Goal: Task Accomplishment & Management: Use online tool/utility

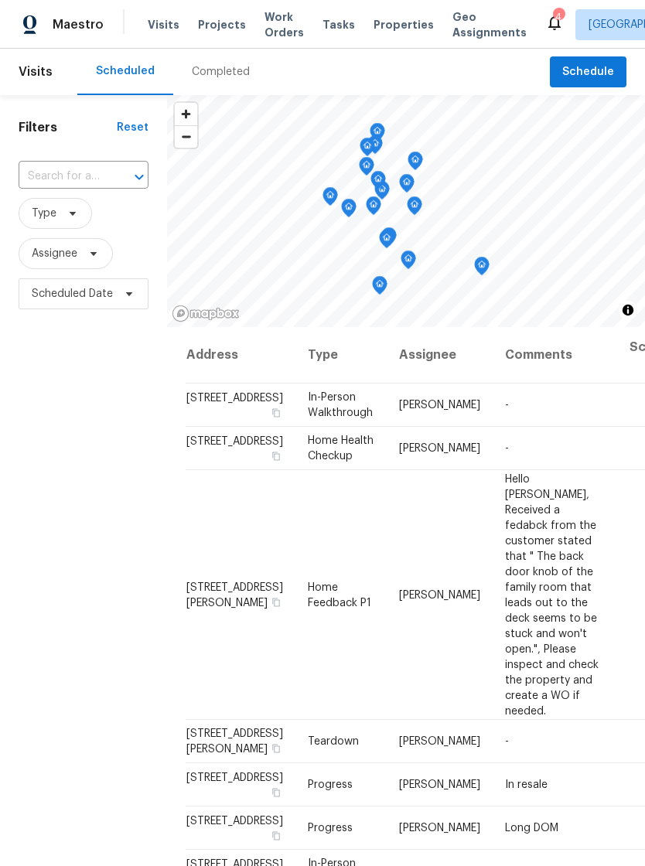
scroll to position [0, 136]
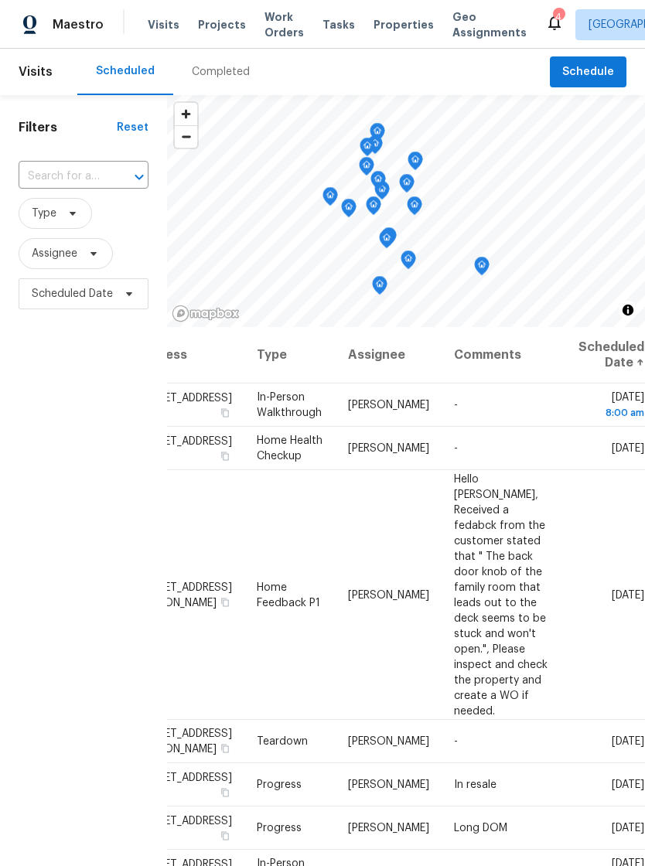
click at [158, 24] on span "Visits" at bounding box center [164, 24] width 32 height 15
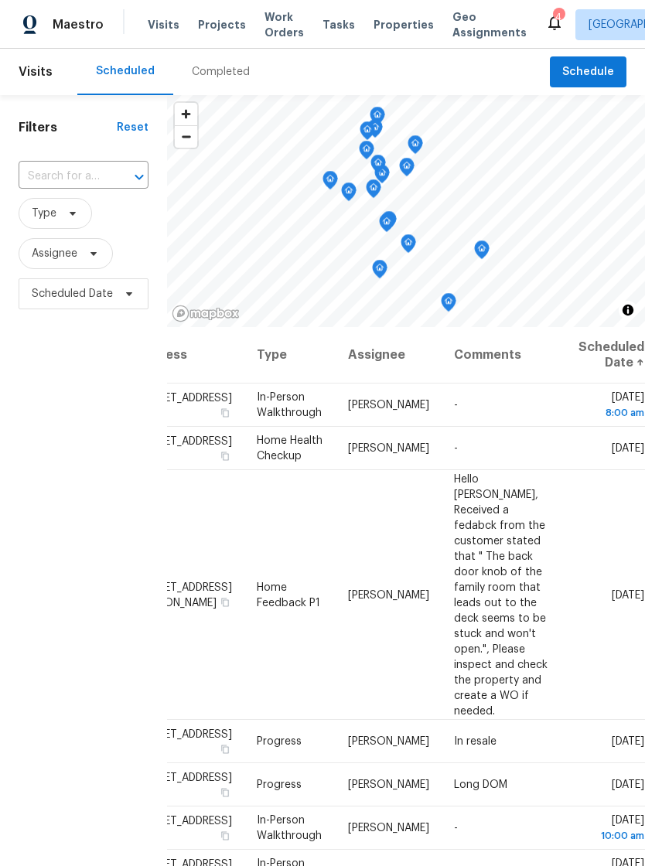
scroll to position [0, 92]
click at [553, 15] on div "4" at bounding box center [558, 16] width 11 height 15
click at [273, 26] on span "Work Orders" at bounding box center [283, 24] width 39 height 31
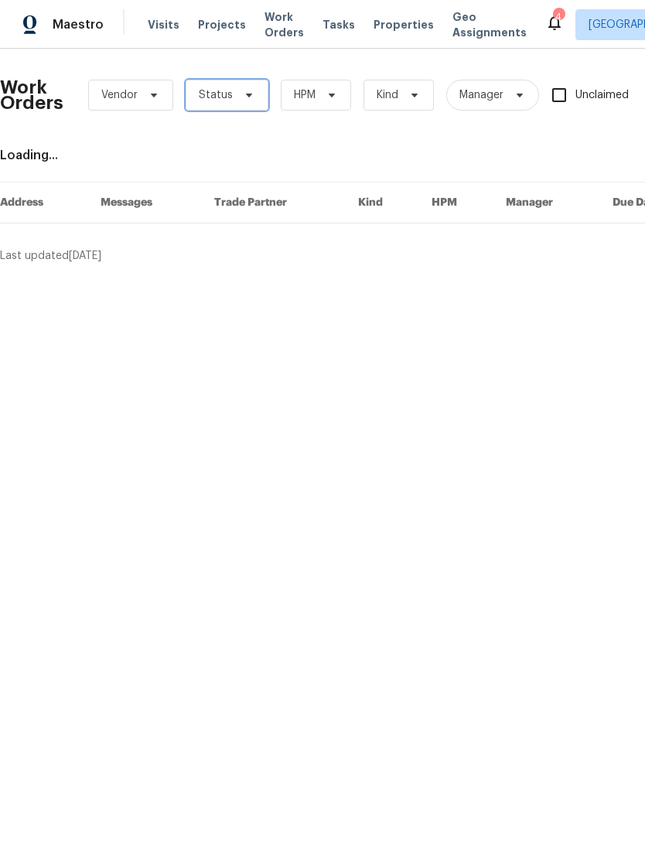
click at [244, 96] on icon at bounding box center [249, 95] width 12 height 12
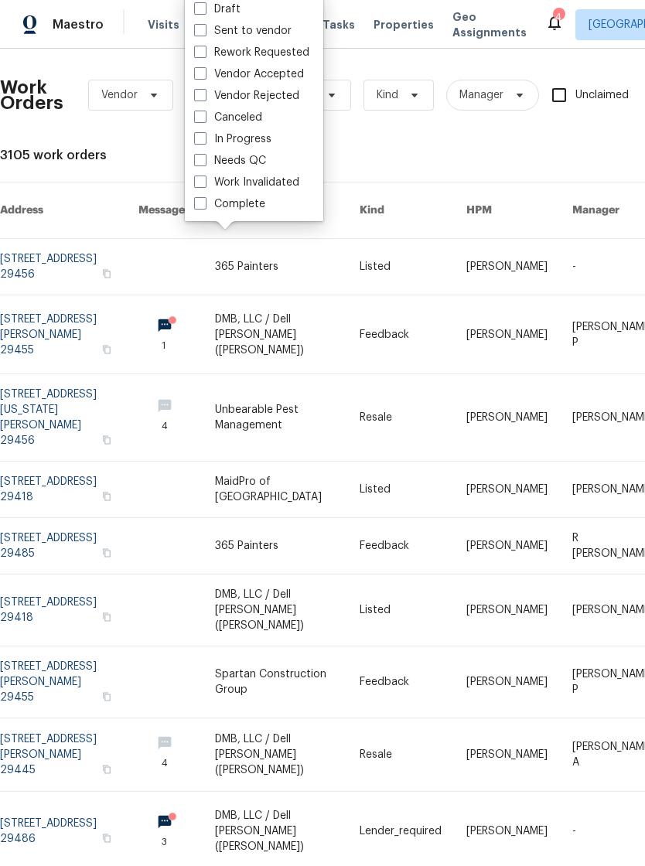
click at [206, 155] on span at bounding box center [200, 160] width 12 height 12
click at [204, 155] on input "Needs QC" at bounding box center [199, 158] width 10 height 10
checkbox input "true"
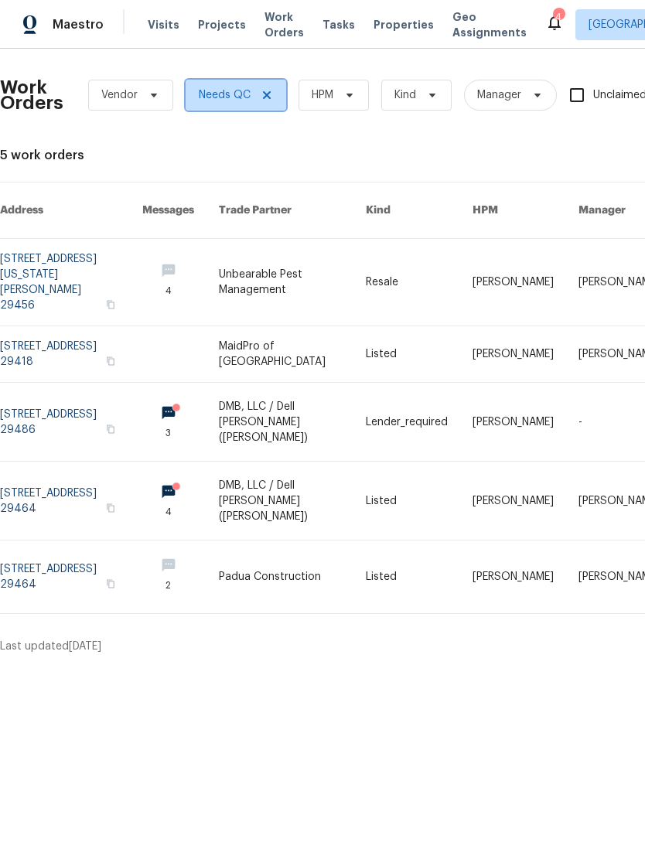
click at [258, 104] on span "Needs QC" at bounding box center [236, 95] width 101 height 31
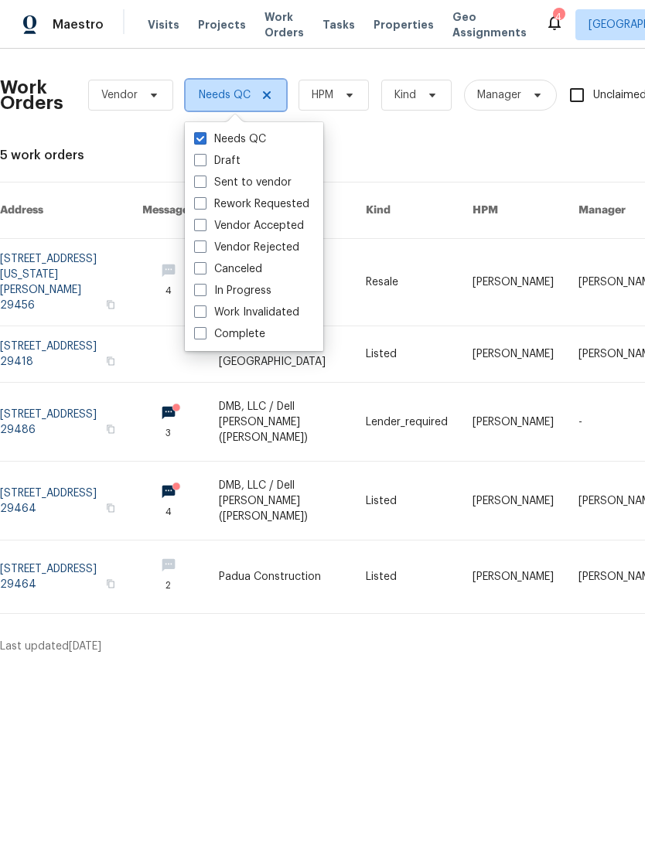
click at [268, 90] on icon at bounding box center [267, 95] width 12 height 12
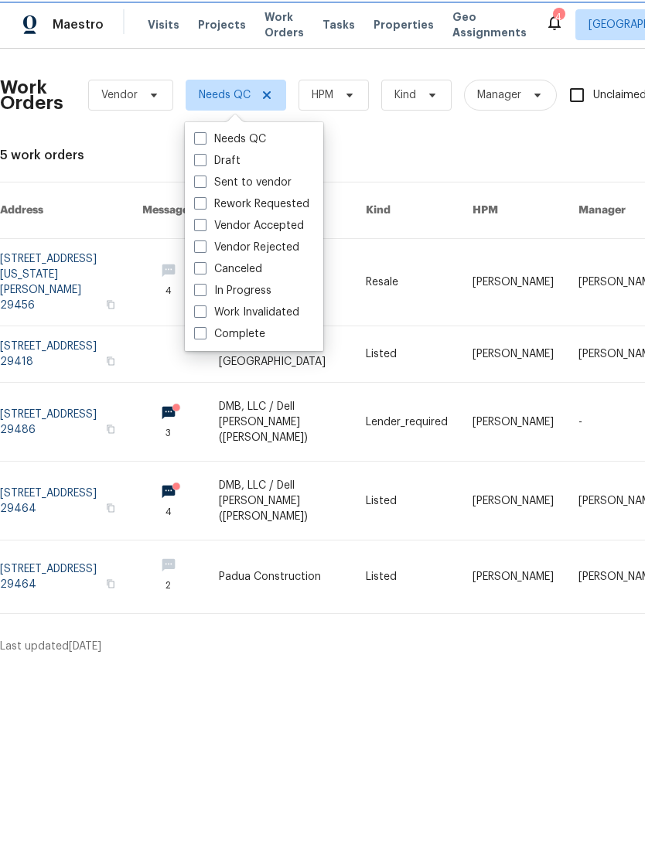
checkbox input "false"
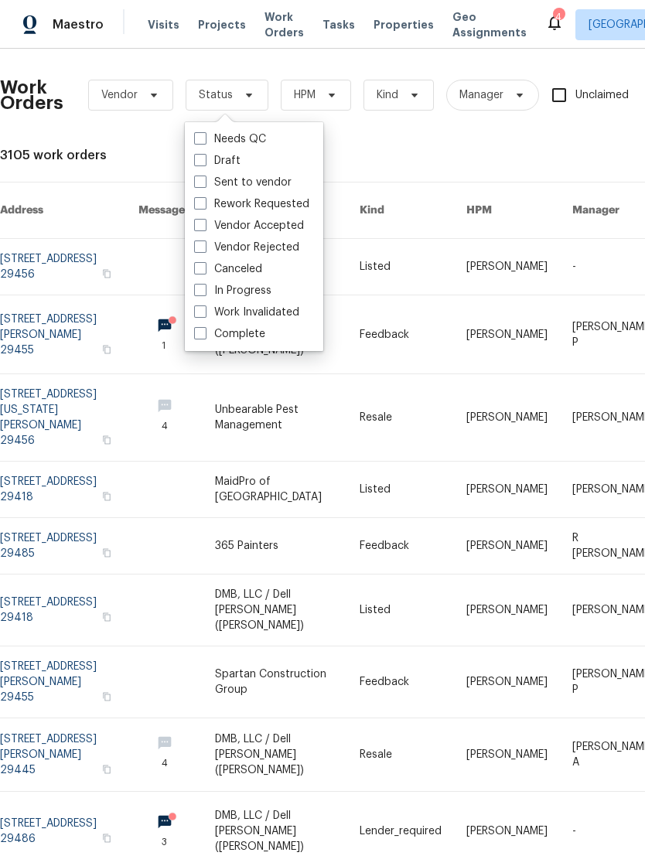
click at [359, 139] on div "Work Orders Vendor Status HPM Kind Manager Unclaimed ​ View Reno Index 3105 wor…" at bounding box center [437, 522] width 874 height 923
